Goal: Information Seeking & Learning: Learn about a topic

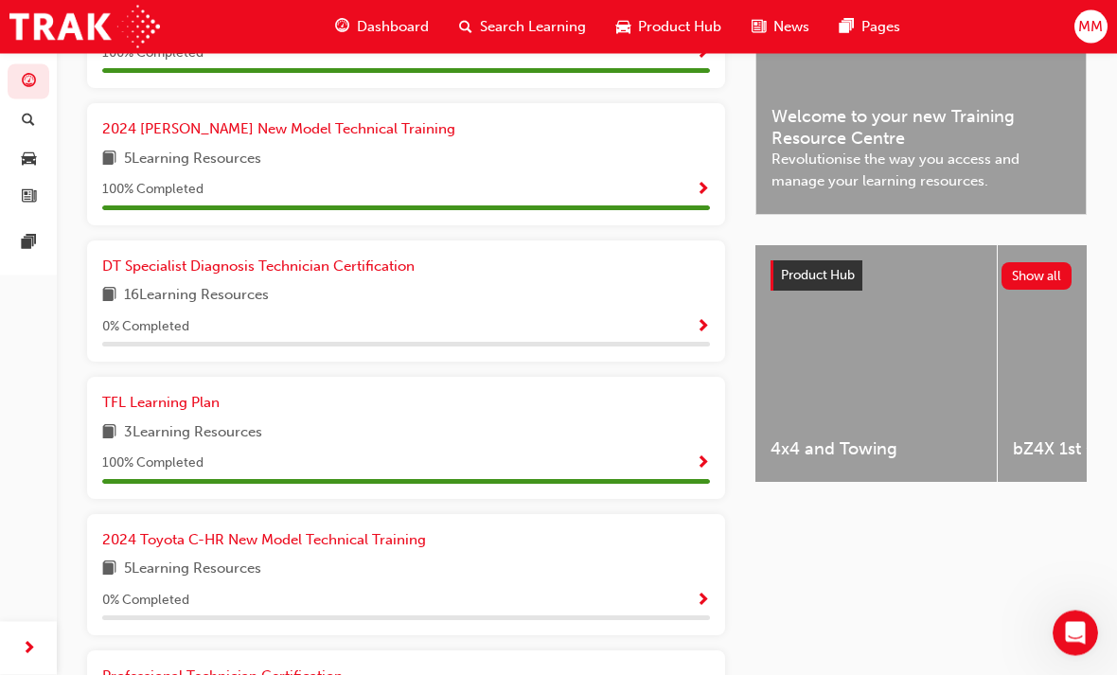
scroll to position [553, 0]
click at [205, 531] on span "2024 Toyota C-HR New Model Technical Training" at bounding box center [264, 539] width 324 height 17
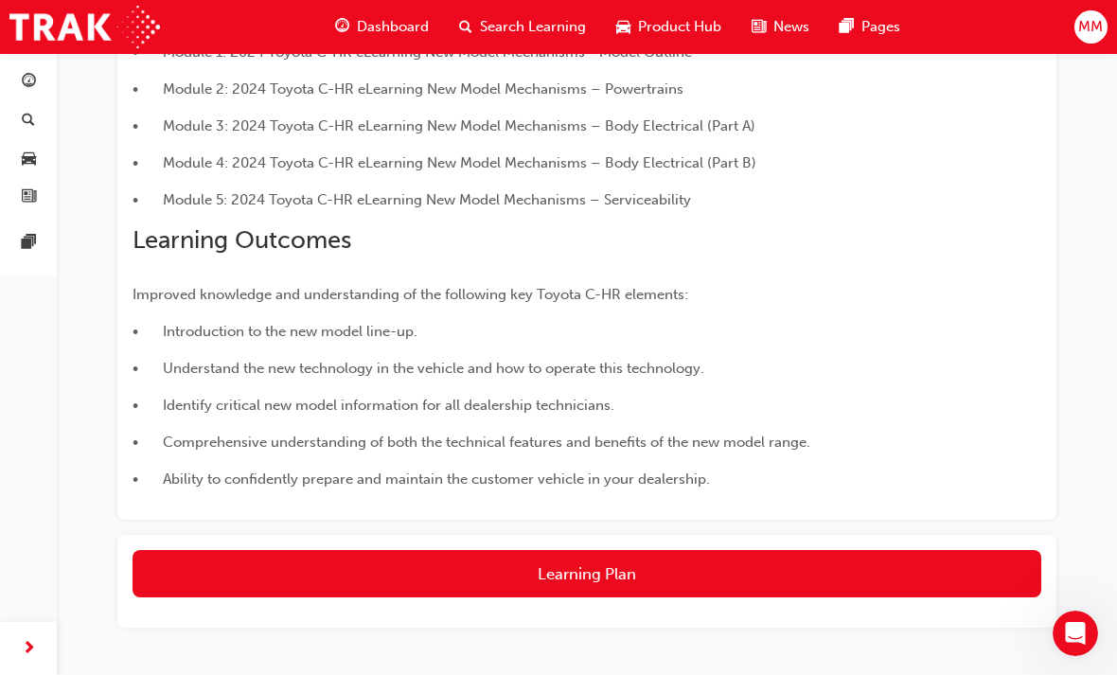
scroll to position [574, 0]
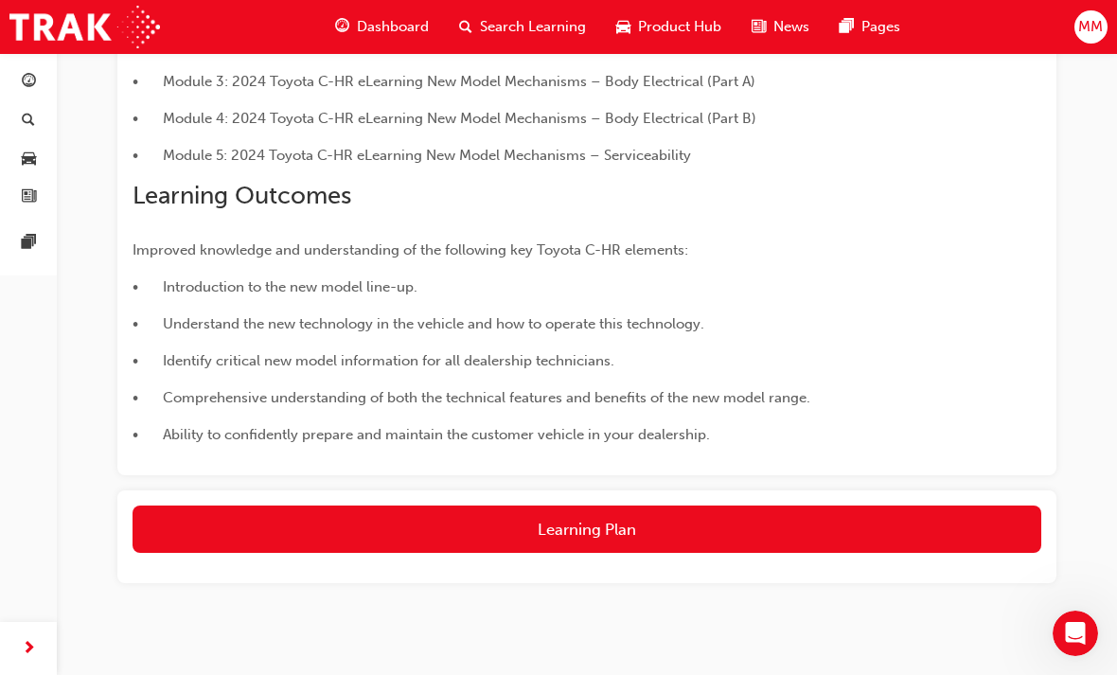
click at [584, 520] on button "Learning Plan" at bounding box center [587, 529] width 909 height 47
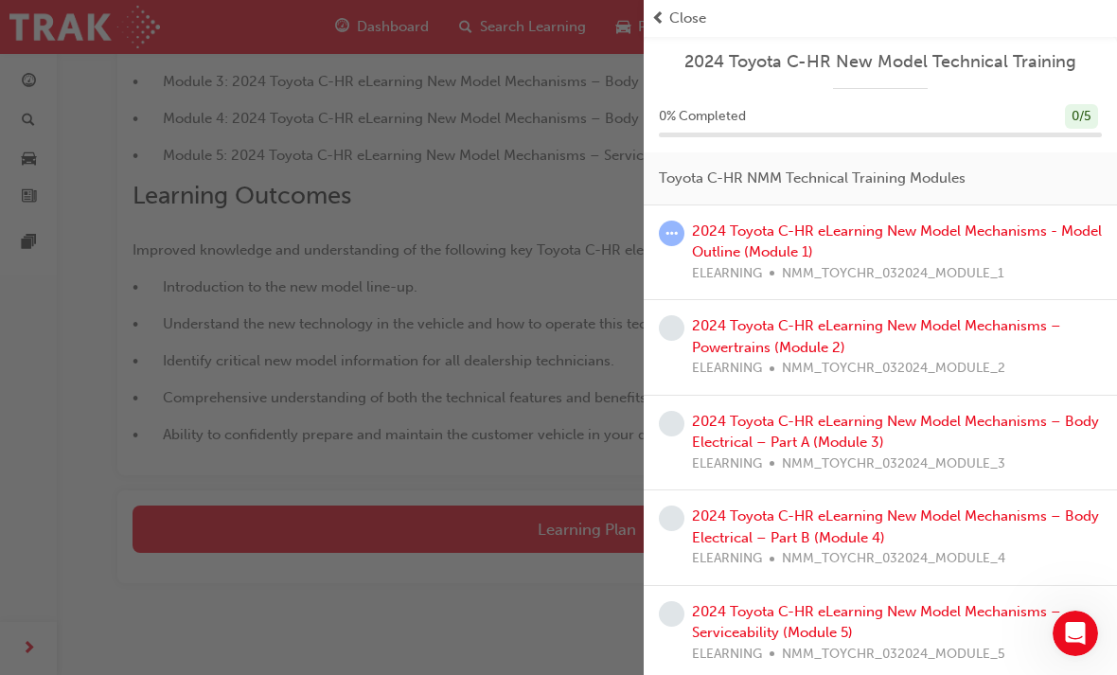
click at [834, 235] on link "2024 Toyota C-HR eLearning New Model Mechanisms - Model Outline (Module 1)" at bounding box center [897, 241] width 410 height 39
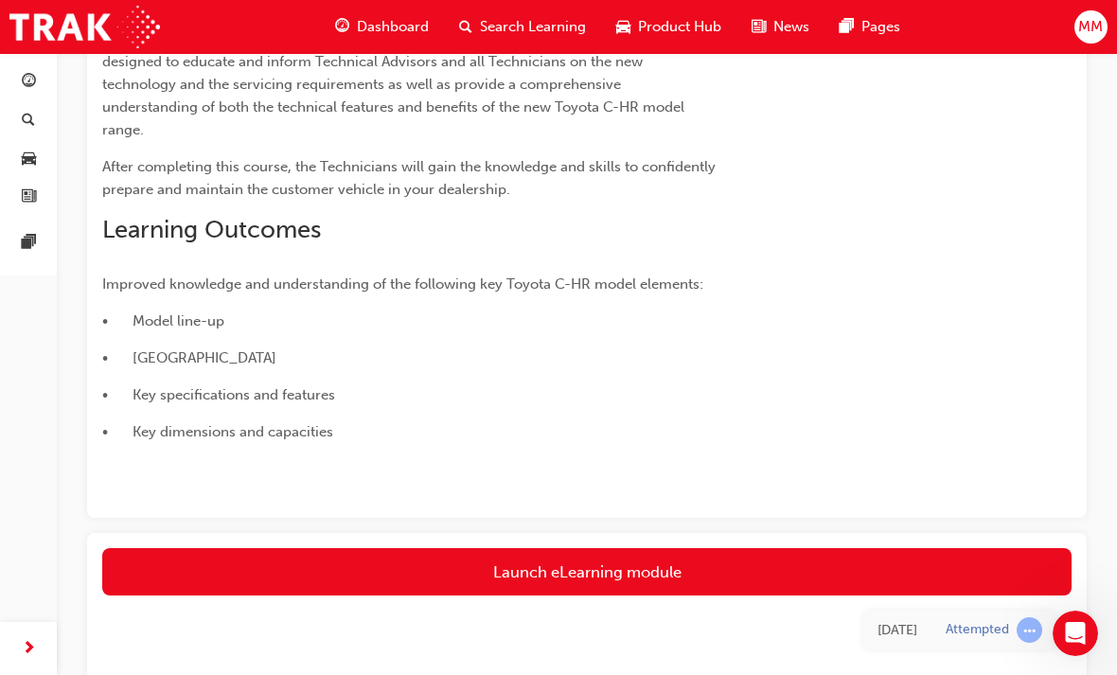
click at [577, 570] on link "Launch eLearning module" at bounding box center [586, 571] width 969 height 47
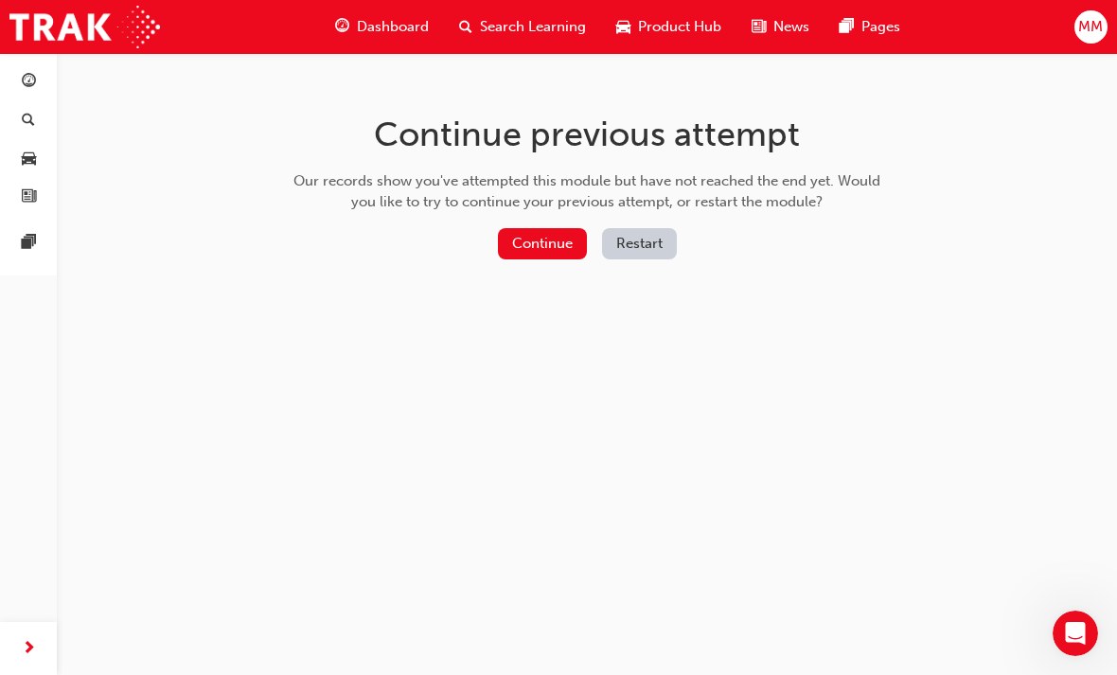
click at [573, 241] on button "Continue" at bounding box center [542, 243] width 89 height 31
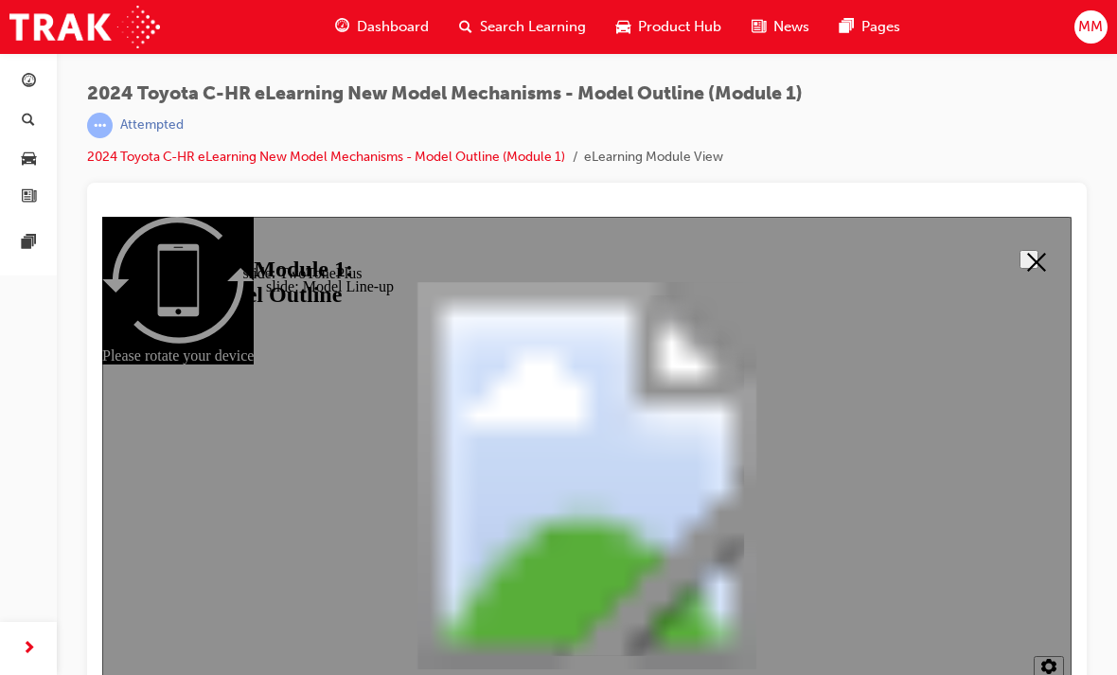
click at [1036, 269] on button "Close" at bounding box center [1029, 259] width 19 height 19
click at [1031, 268] on icon "Close" at bounding box center [1036, 262] width 19 height 19
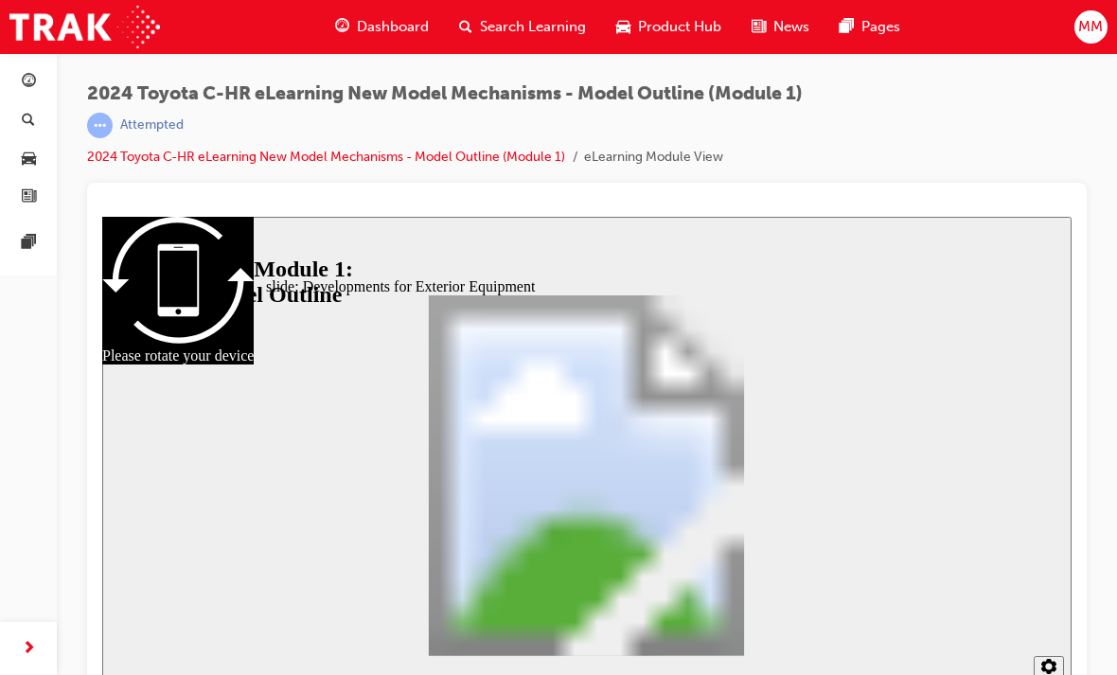
click at [457, 662] on section "2 1.75 1.5 1.25 Normal 0.75 0.5 0.25" at bounding box center [586, 670] width 969 height 62
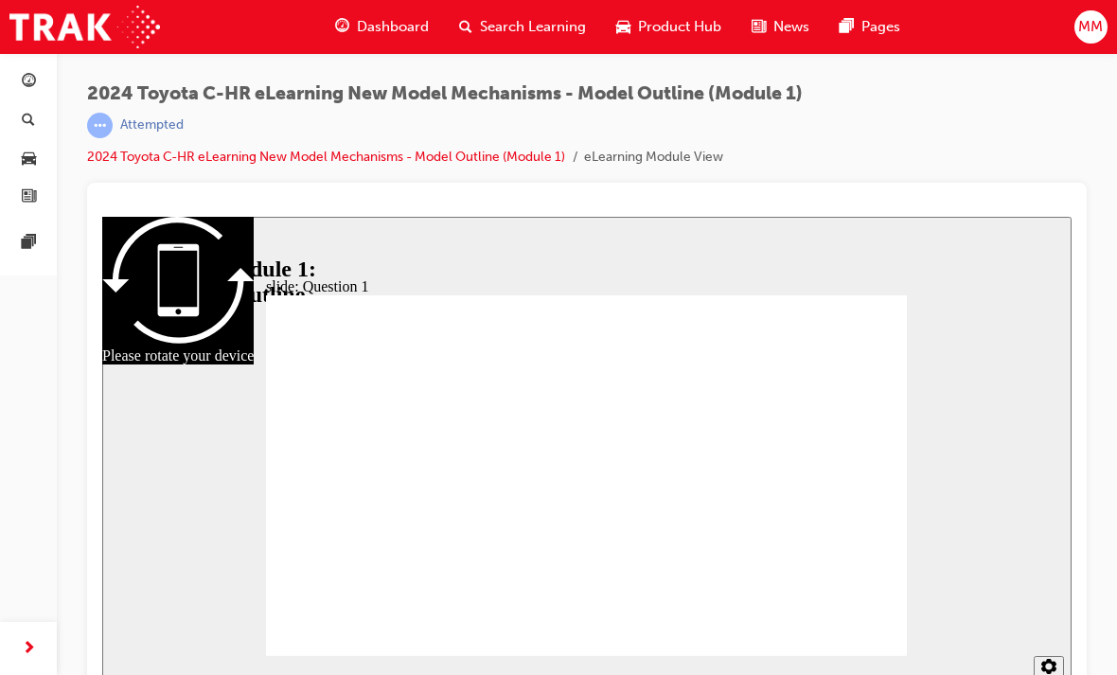
radio input "true"
click at [358, 162] on link "2024 Toyota C-HR eLearning New Model Mechanisms - Model Outline (Module 1)" at bounding box center [326, 157] width 478 height 16
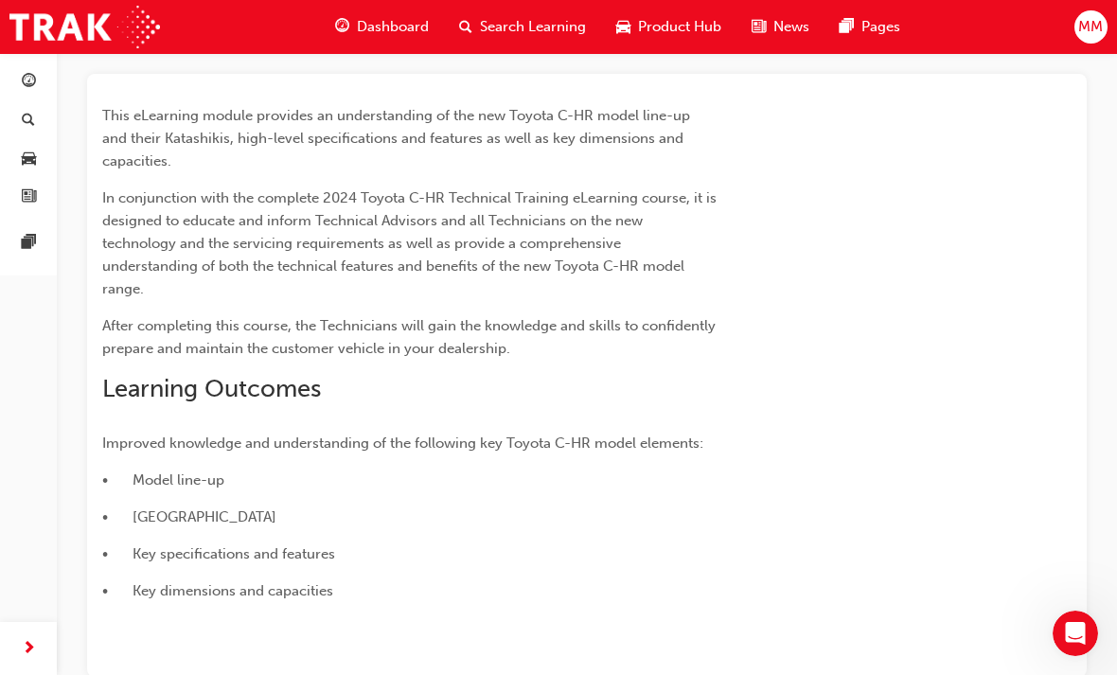
scroll to position [403, 0]
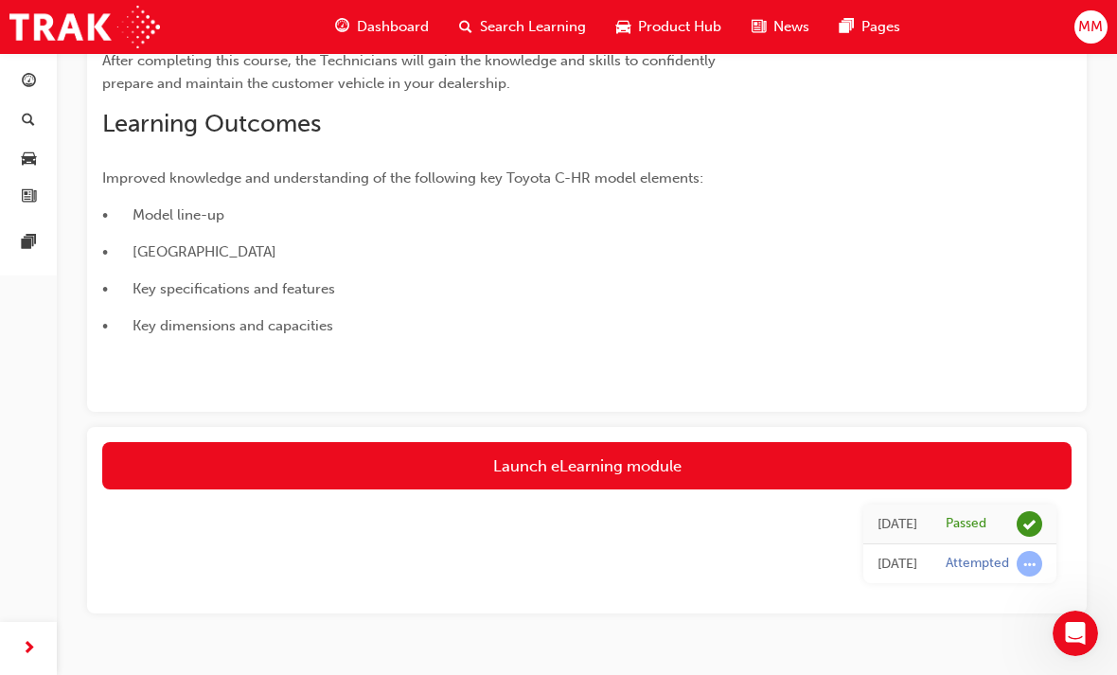
click at [752, 466] on link "Launch eLearning module" at bounding box center [586, 465] width 969 height 47
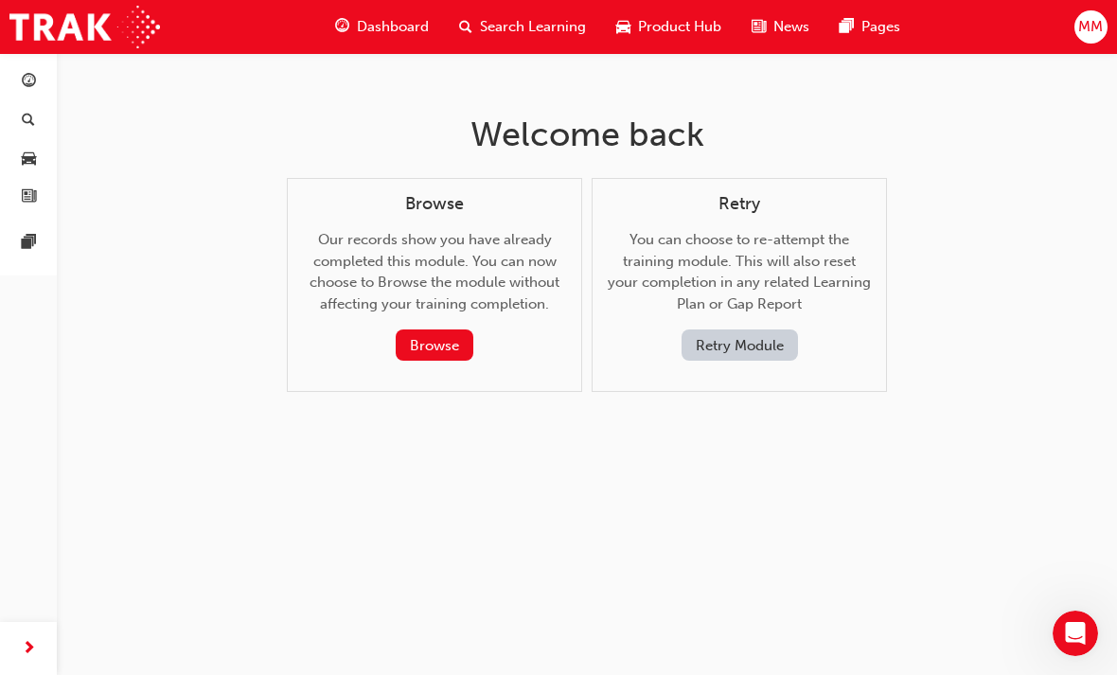
click at [192, 275] on div "Welcome back Browse Our records show you have already completed this module. Yo…" at bounding box center [558, 337] width 1117 height 675
click at [364, 41] on div "Dashboard" at bounding box center [382, 27] width 124 height 39
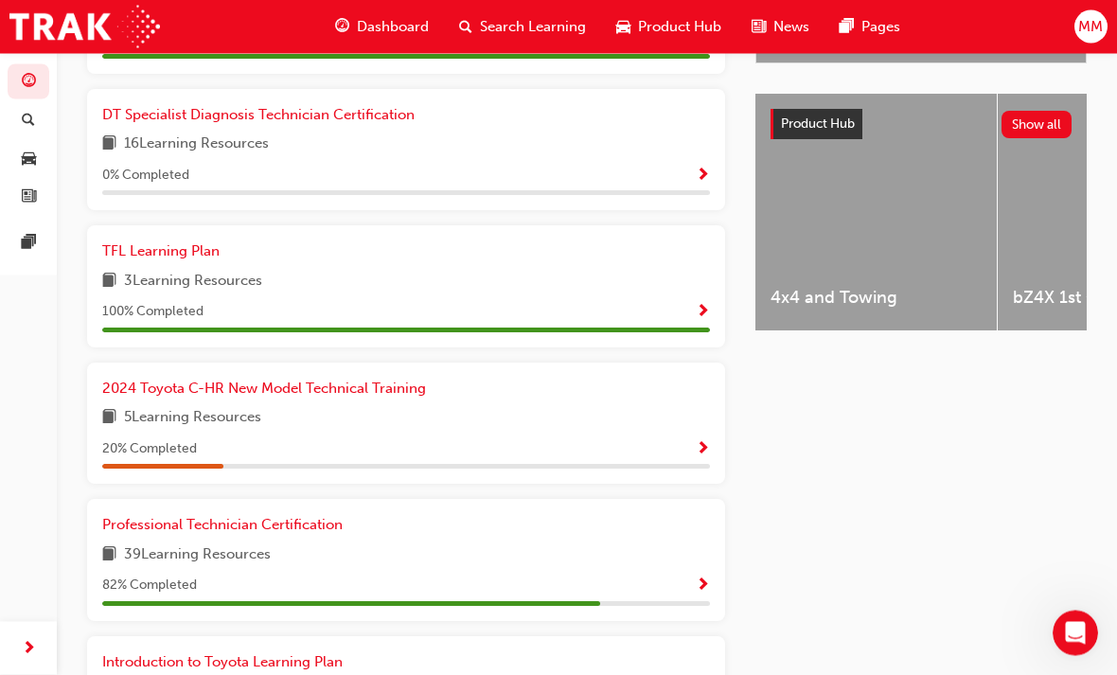
scroll to position [704, 0]
click at [205, 381] on span "2024 Toyota C-HR New Model Technical Training" at bounding box center [264, 388] width 324 height 17
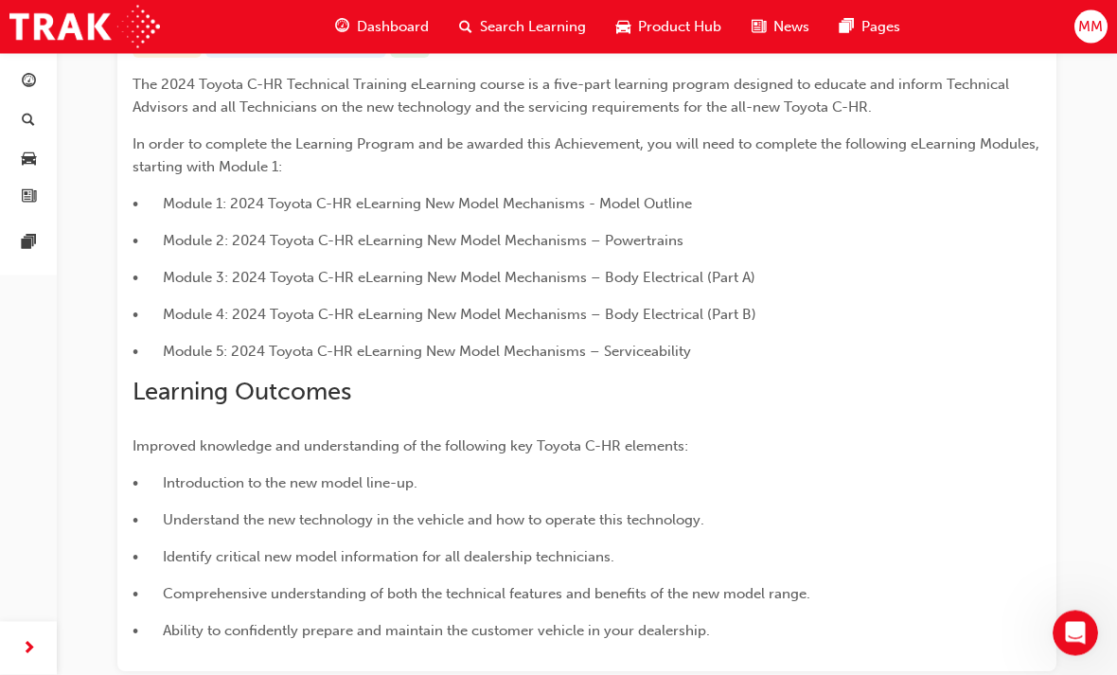
scroll to position [574, 0]
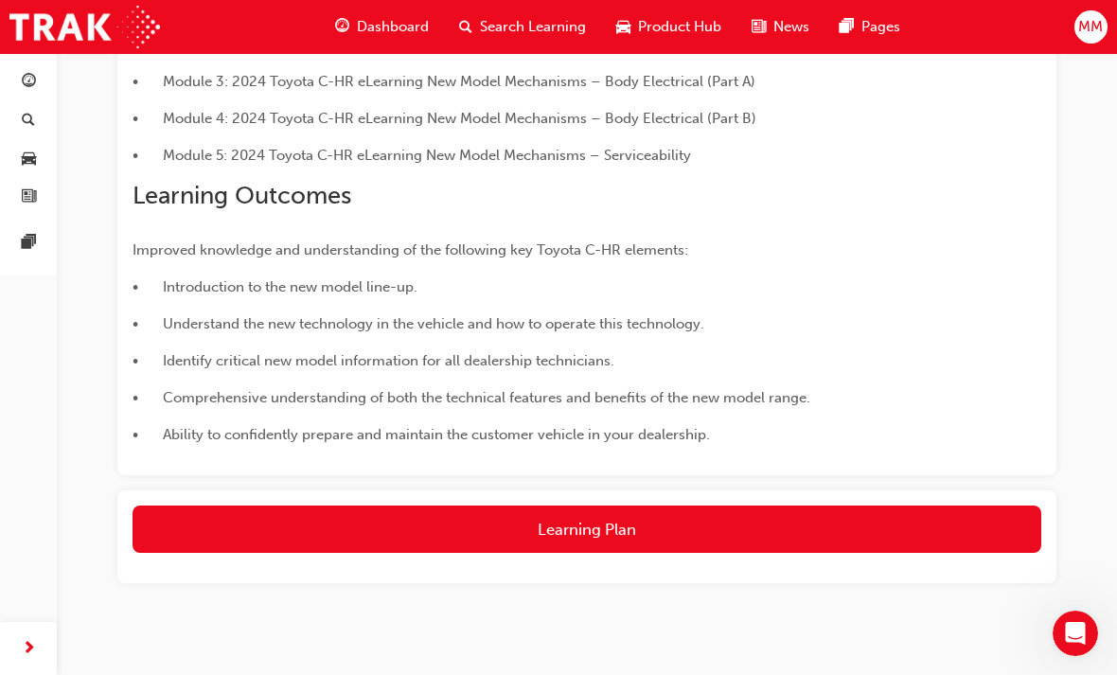
click at [716, 533] on button "Learning Plan" at bounding box center [587, 529] width 909 height 47
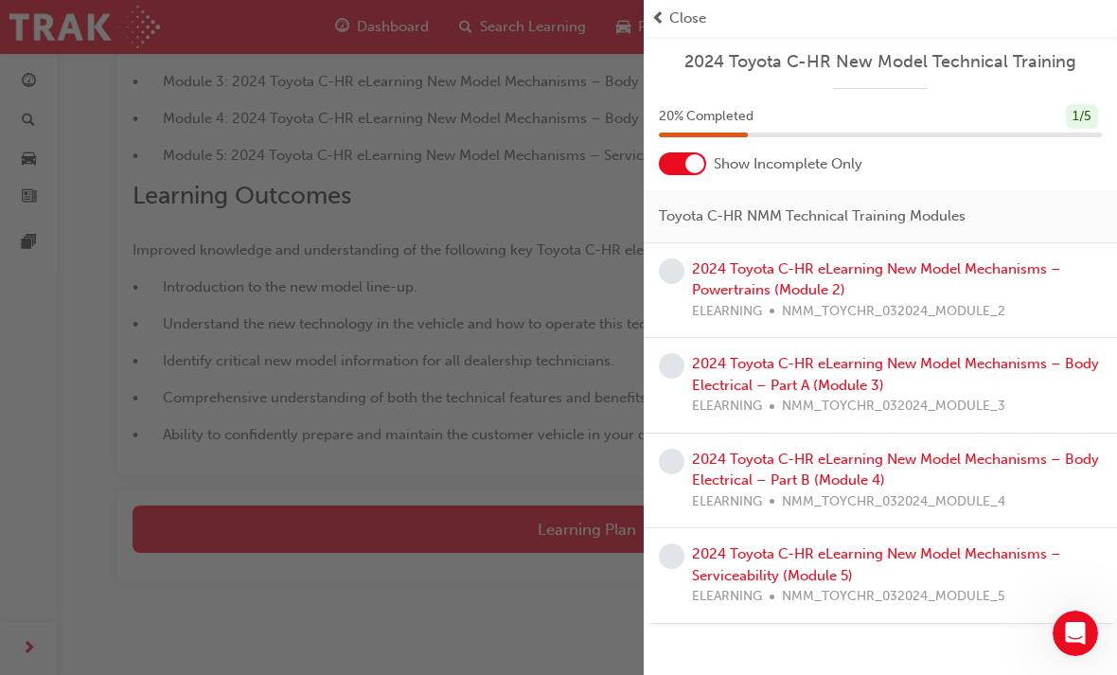
click at [737, 286] on link "2024 Toyota C-HR eLearning New Model Mechanisms – Powertrains (Module 2)" at bounding box center [876, 279] width 369 height 39
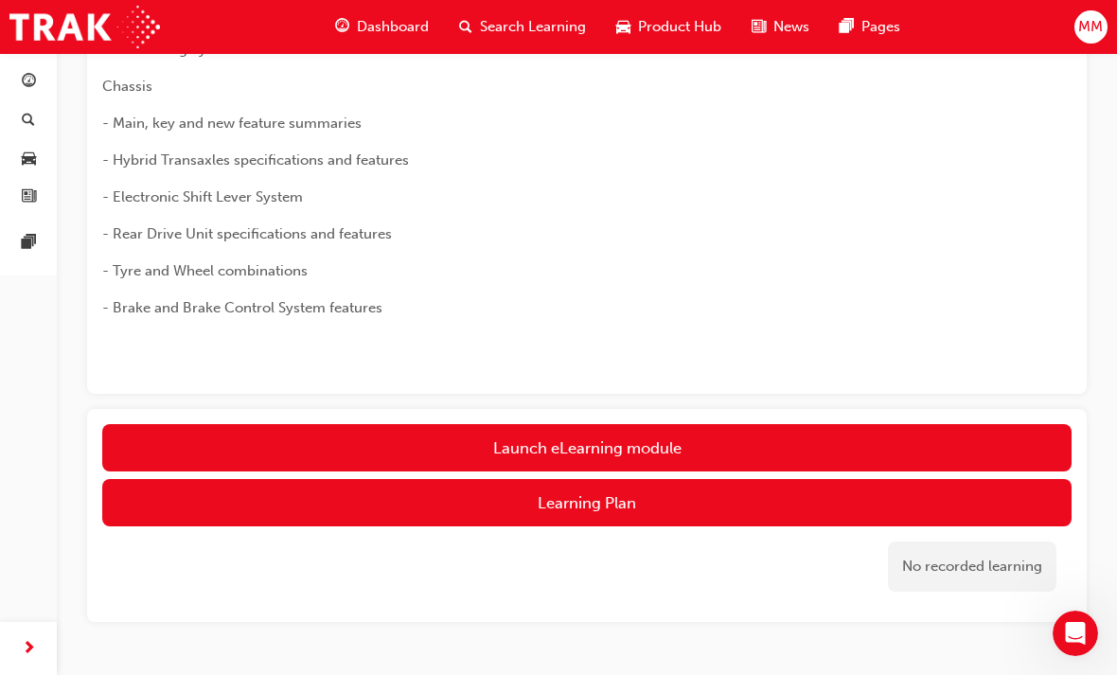
scroll to position [910, 0]
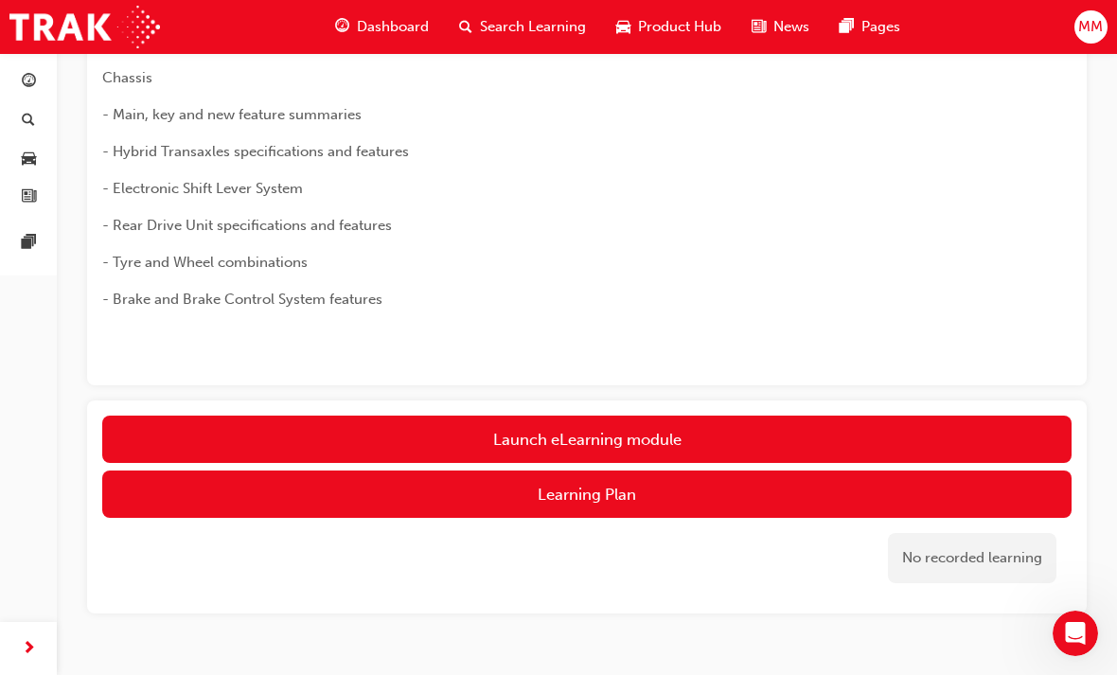
click at [646, 437] on link "Launch eLearning module" at bounding box center [586, 439] width 969 height 47
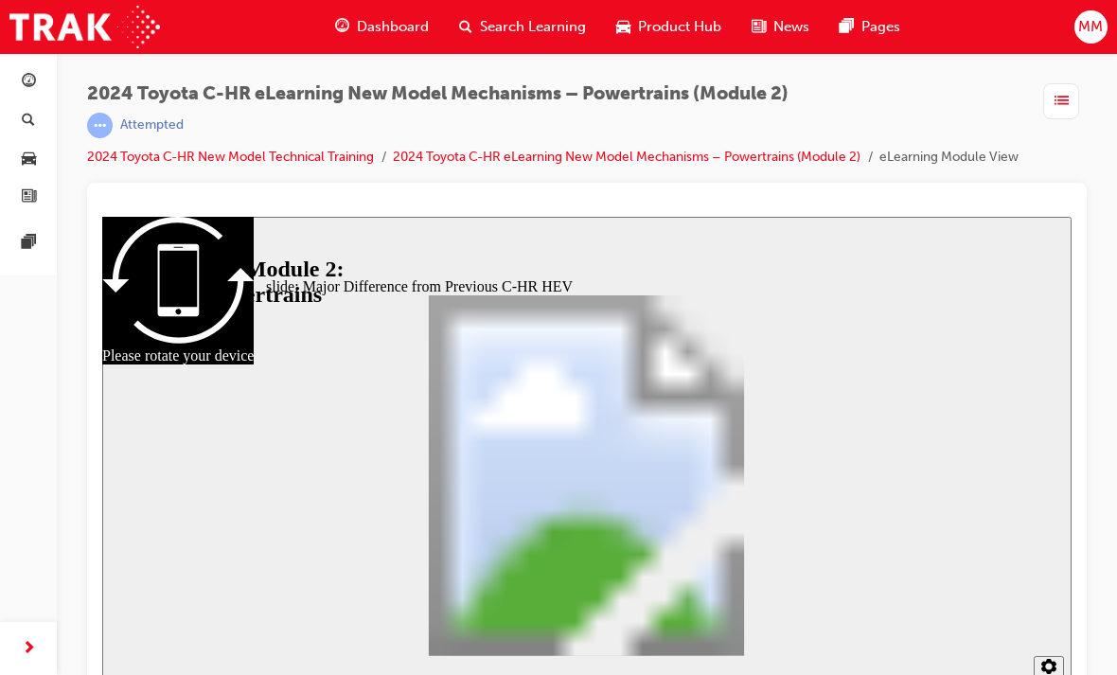
scroll to position [411, 0]
type input "2"
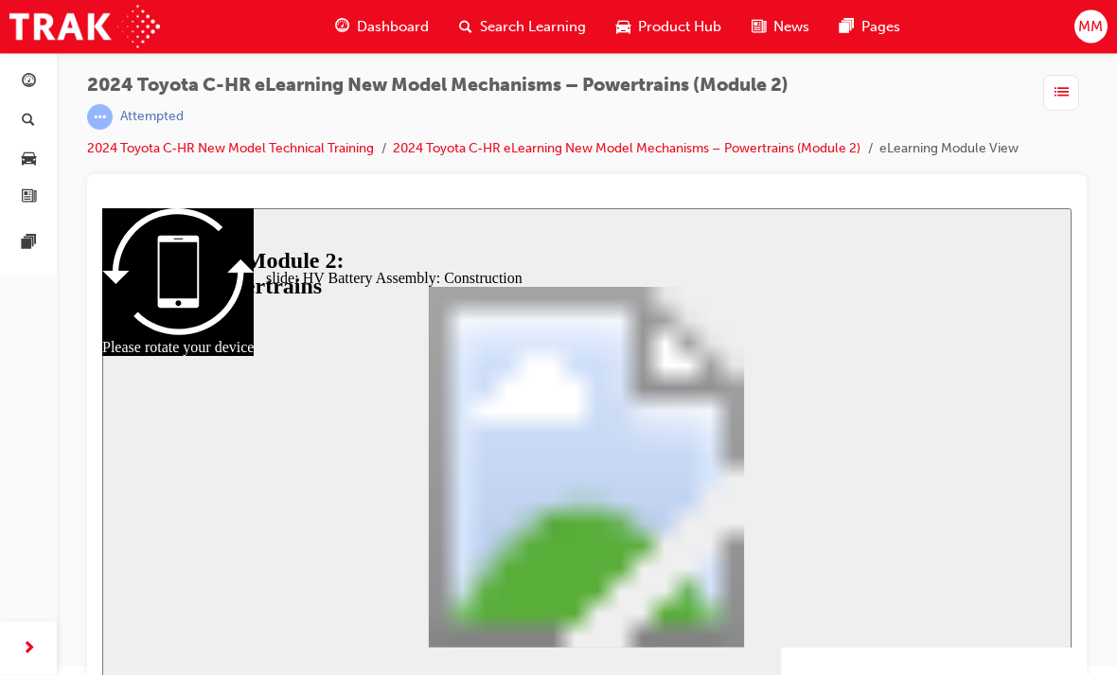
scroll to position [9, 0]
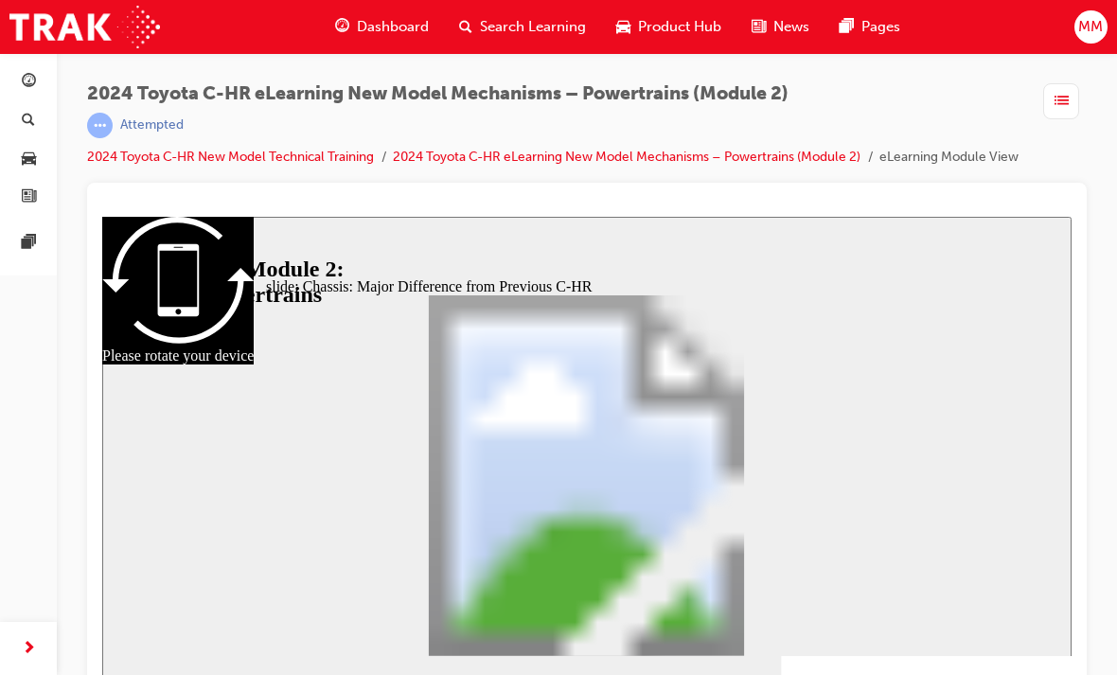
scroll to position [259, 0]
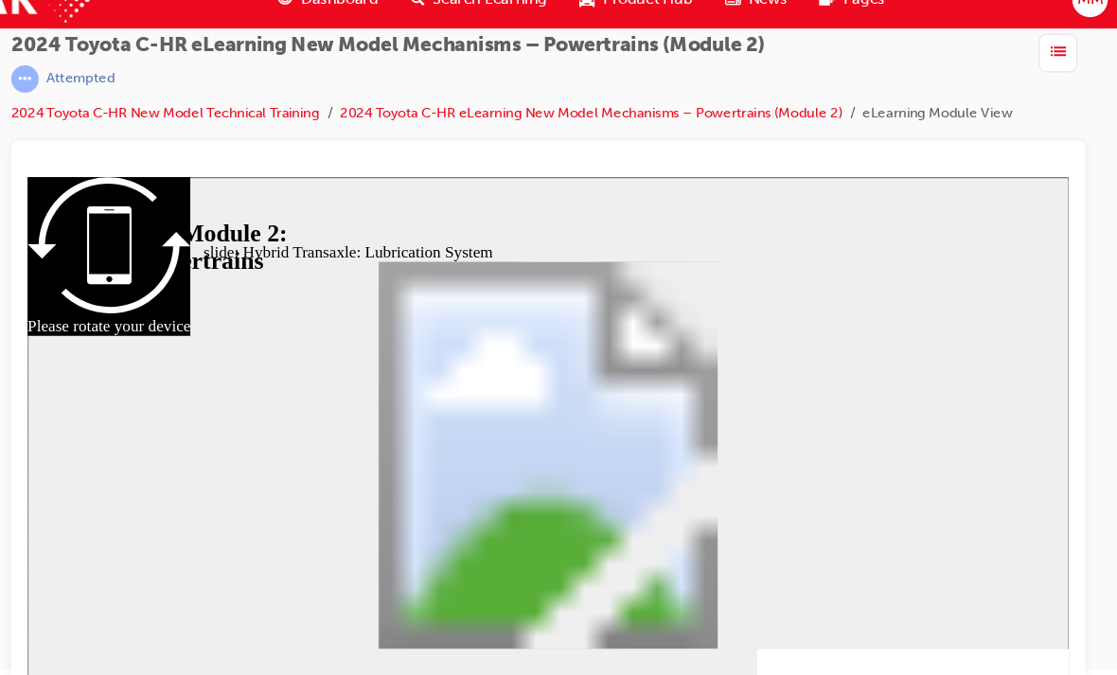
click at [531, 628] on section "2 1.75 1.5 1.25 Normal 0.75 0.5 0.25" at bounding box center [511, 630] width 969 height 62
click at [499, 610] on section "2 1.75 1.5 1.25 Normal 0.75 0.5 0.25" at bounding box center [511, 630] width 969 height 62
click at [507, 630] on section "2 1.75 1.5 1.25 Normal 0.75 0.5 0.25" at bounding box center [511, 630] width 969 height 62
click at [517, 635] on section "2 1.75 1.5 1.25 Normal 0.75 0.5 0.25" at bounding box center [511, 630] width 969 height 62
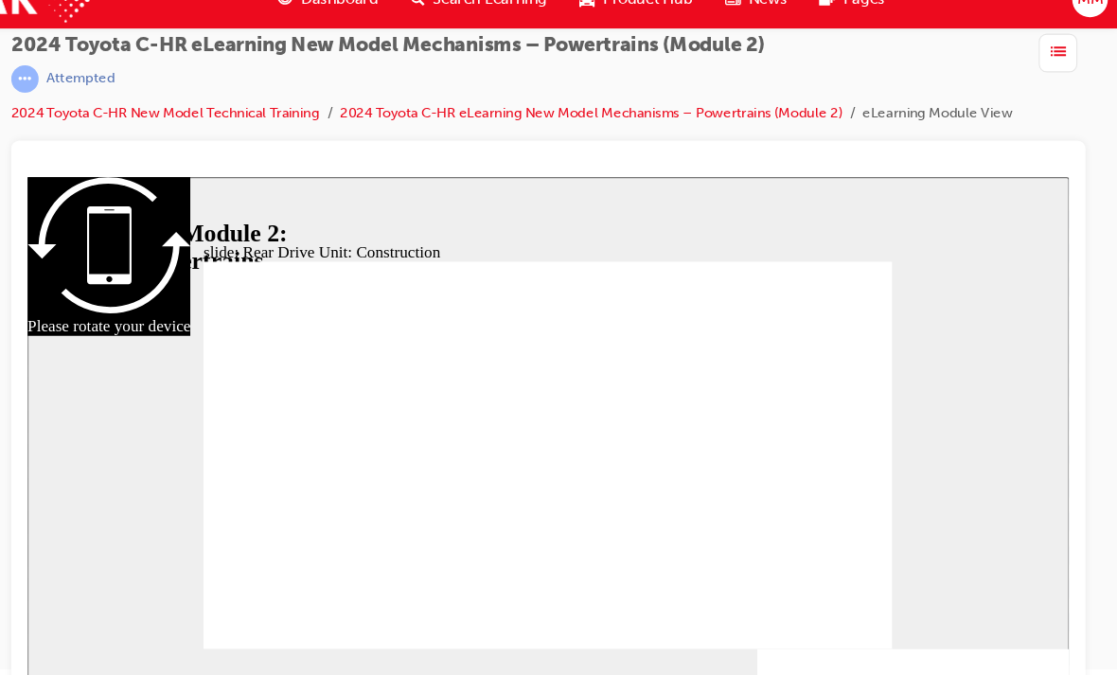
click at [154, 449] on div "slide: Rear Drive Unit: Lubrication Mechanism Differential Ring Gear Rear Drive…" at bounding box center [511, 419] width 969 height 484
click at [175, 496] on div "slide: Rear Drive Unit: Lubrication Mechanism Differential Ring Gear Rear Drive…" at bounding box center [511, 419] width 969 height 484
click at [178, 459] on div "slide: Rear Drive Unit: Lubrication Mechanism Differential Ring Gear Rear Drive…" at bounding box center [511, 419] width 969 height 484
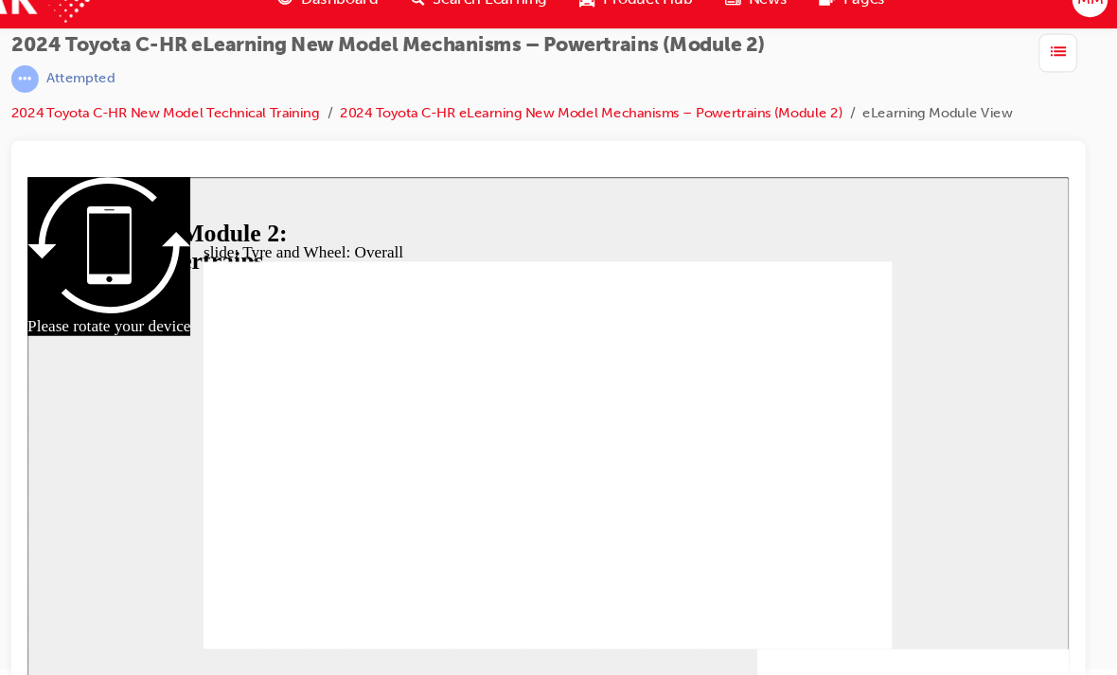
scroll to position [125, 0]
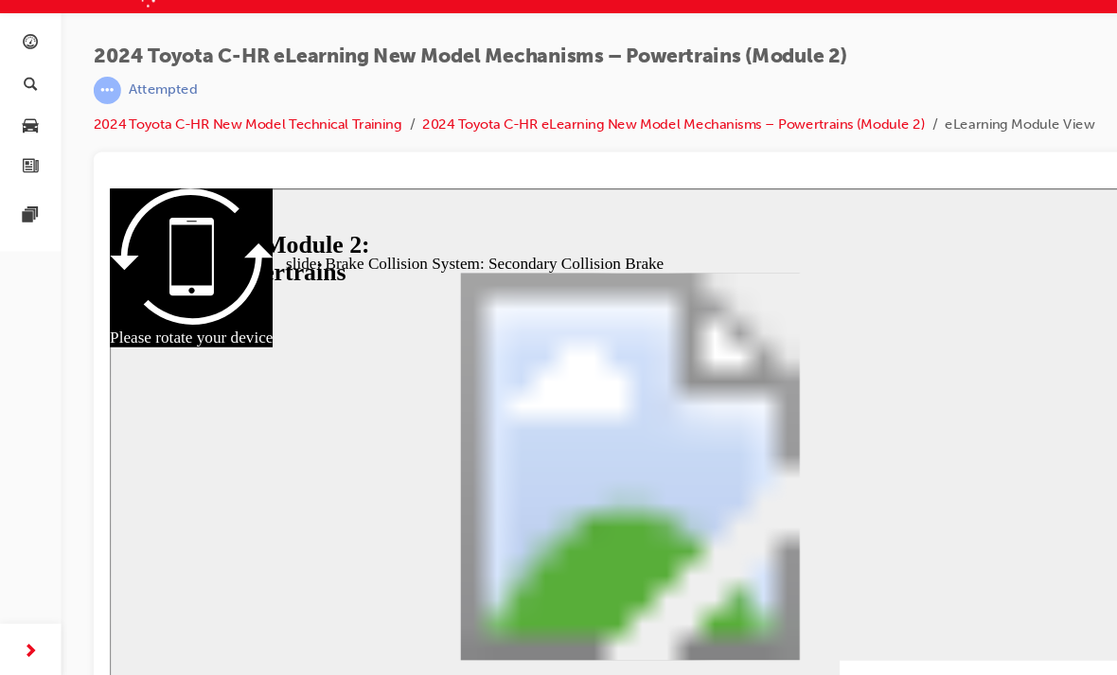
scroll to position [25, 0]
